Goal: Task Accomplishment & Management: Use online tool/utility

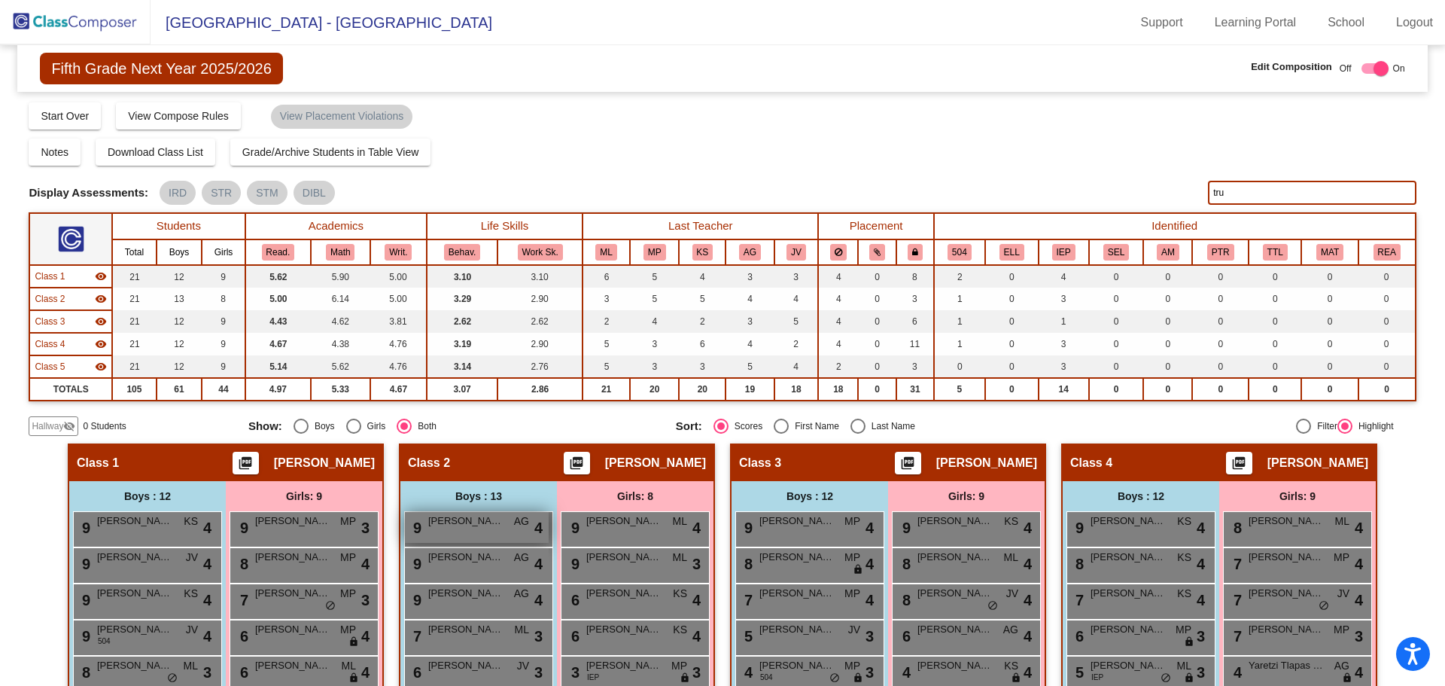
scroll to position [92, 0]
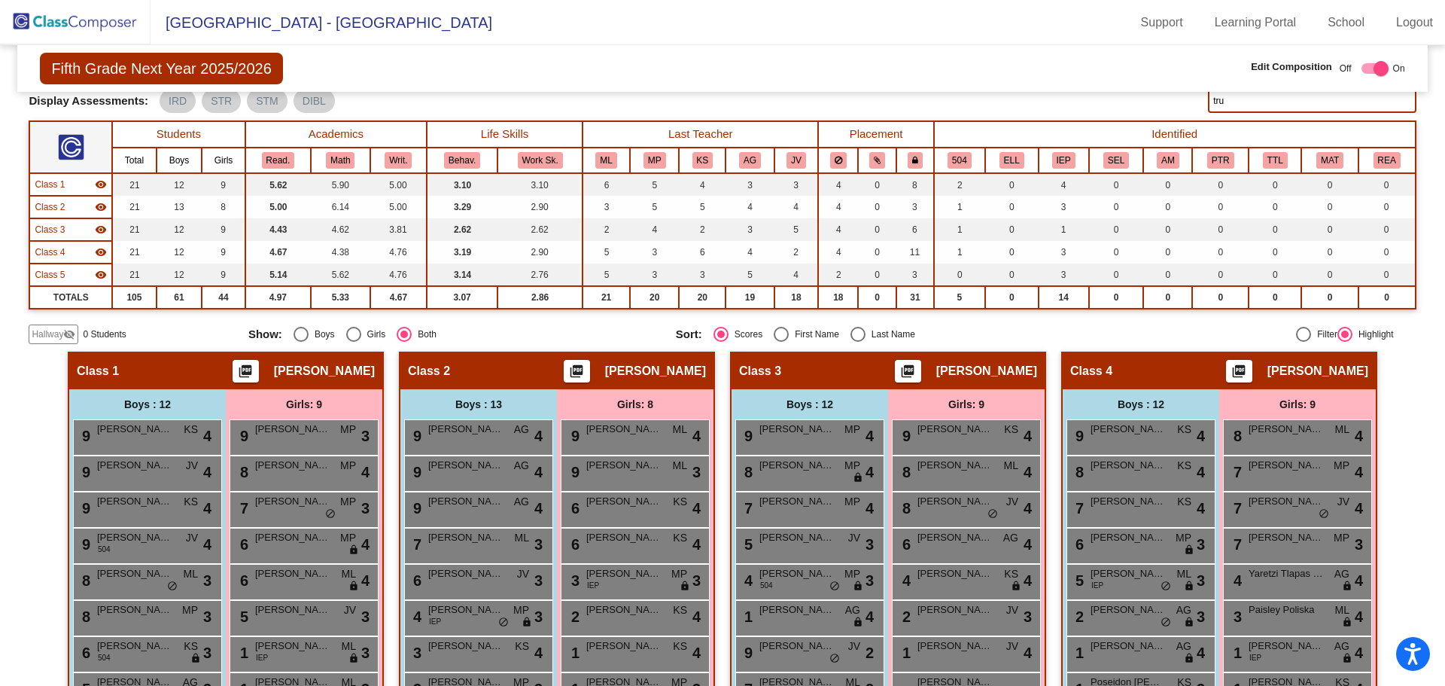
click at [970, 51] on div "Fifth Grade Next Year 2025/2026 Edit Composition Off On Incoming Digital Data W…" at bounding box center [722, 68] width 1410 height 47
drag, startPoint x: 1236, startPoint y: 101, endPoint x: 1181, endPoint y: 114, distance: 56.4
click at [1182, 112] on div "Display Scores for Years: [DATE] - [DATE] [DATE] - [DATE] Display Assessments: …" at bounding box center [722, 101] width 1387 height 24
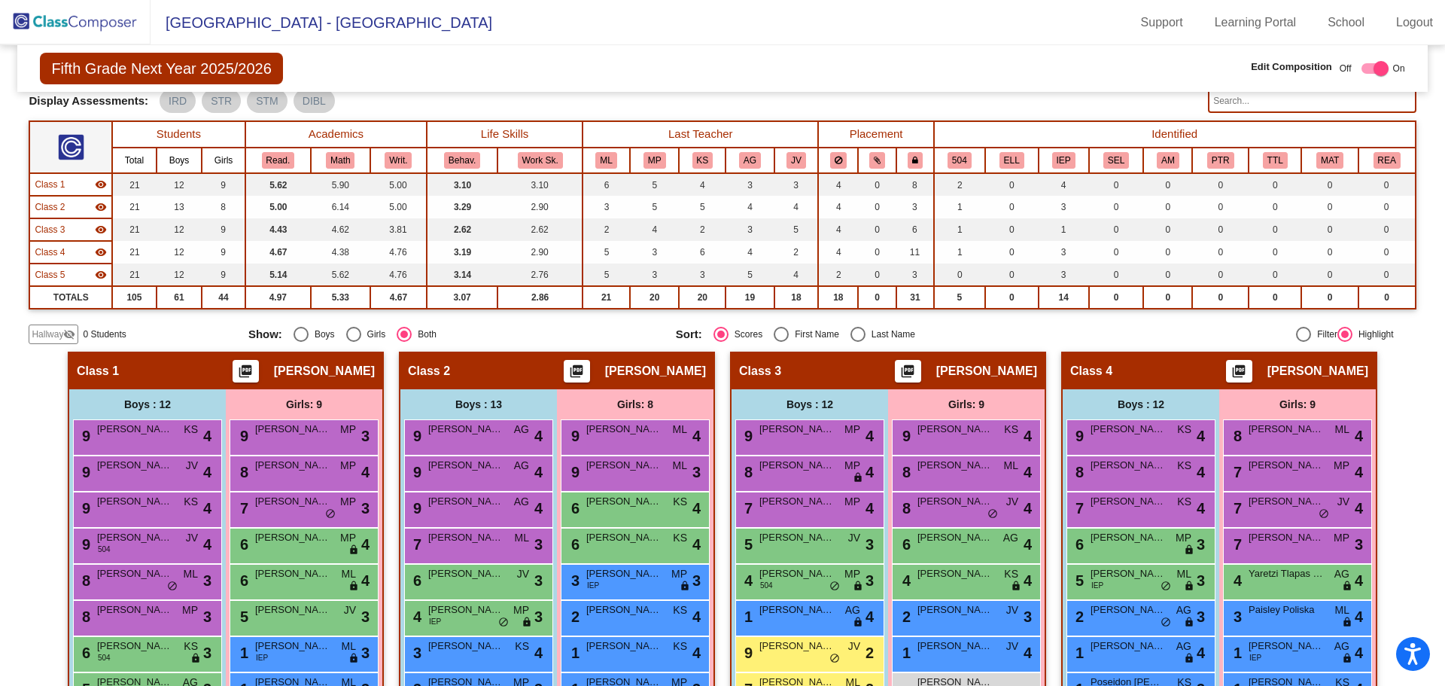
click at [81, 21] on img at bounding box center [75, 22] width 151 height 44
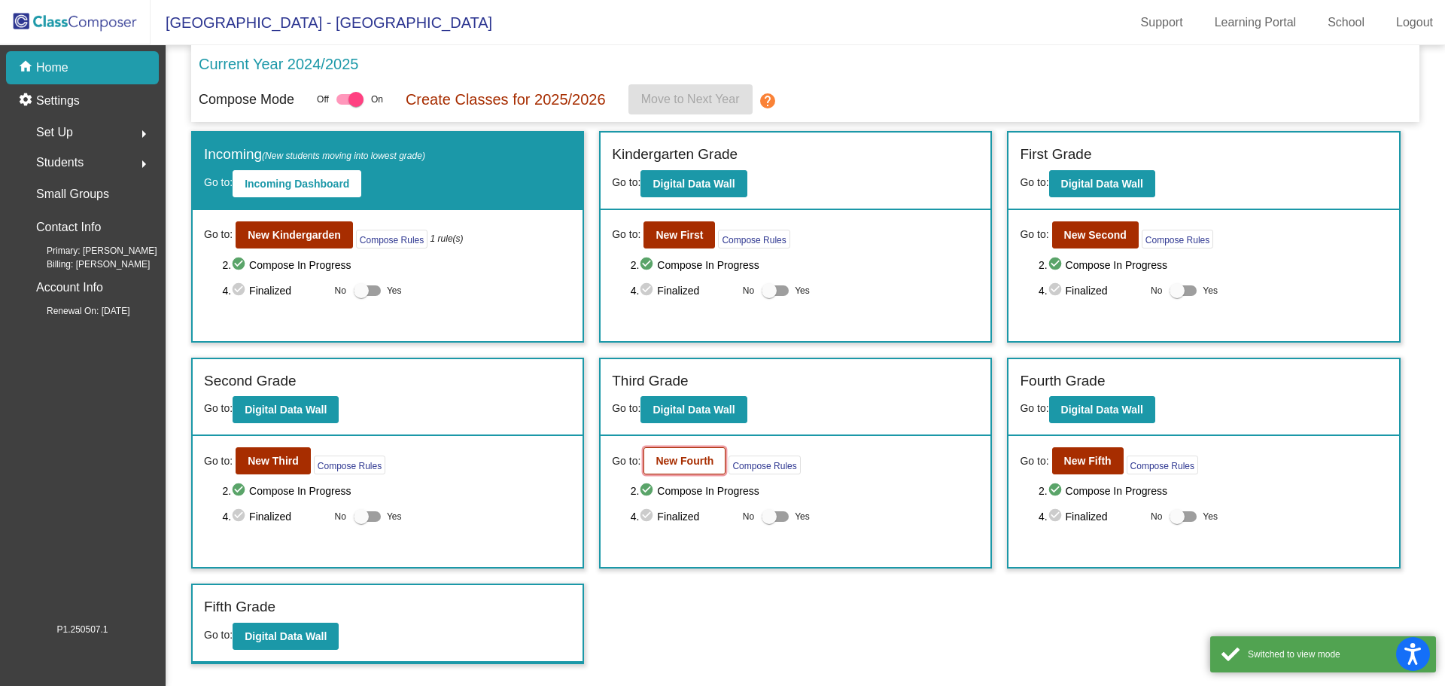
click at [678, 458] on b "New Fourth" at bounding box center [685, 461] width 58 height 12
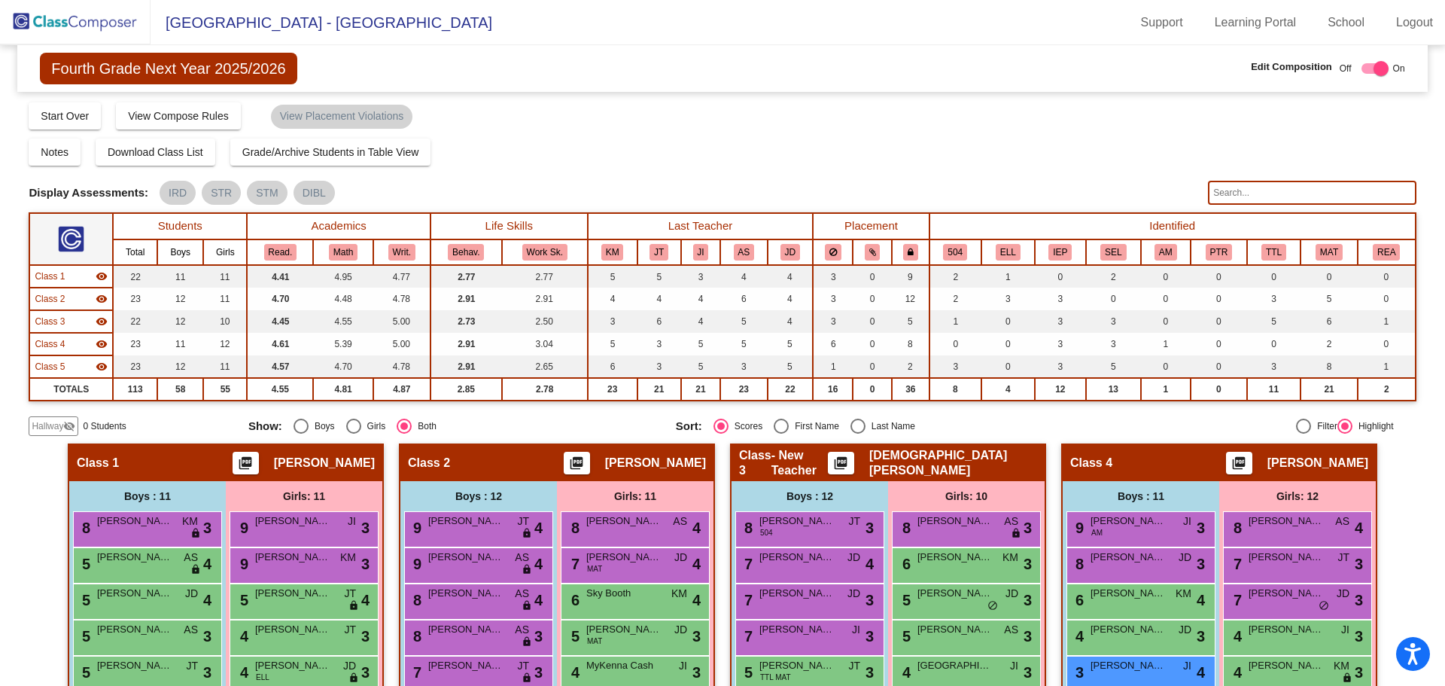
click at [86, 5] on img at bounding box center [75, 22] width 151 height 44
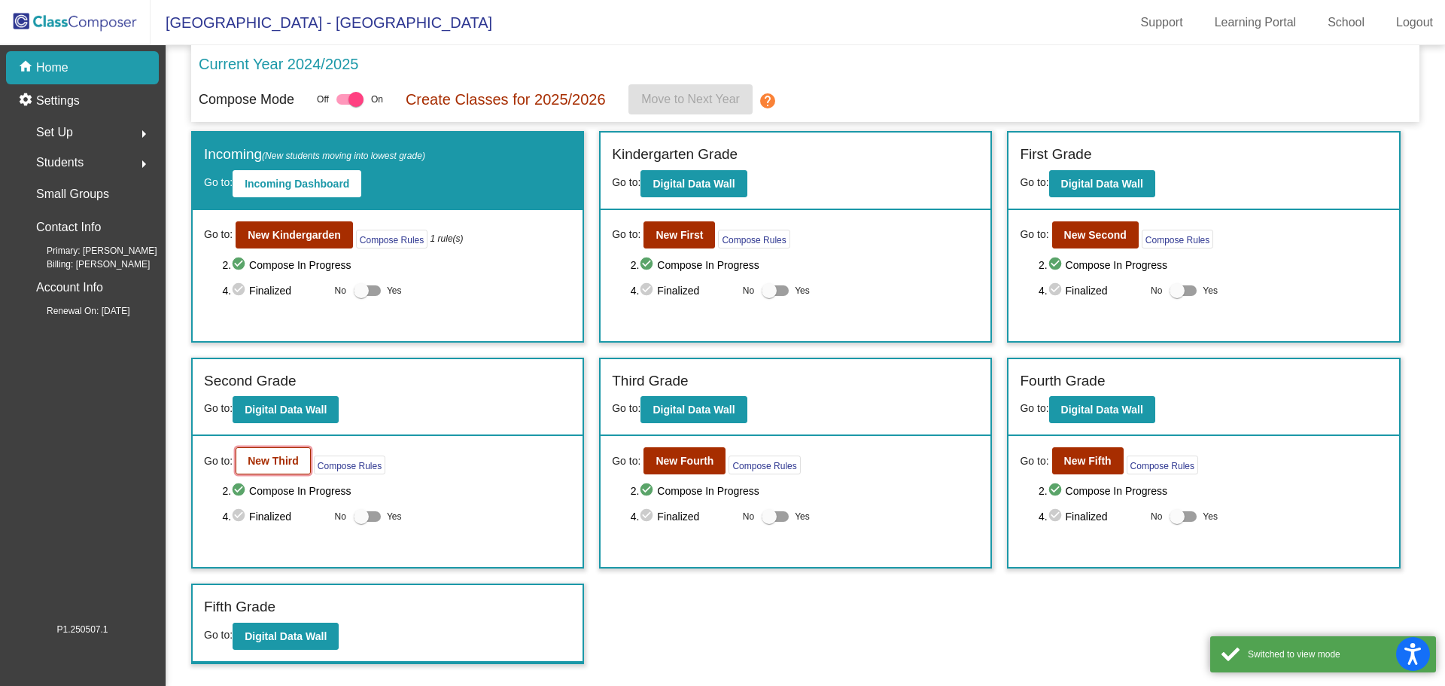
click at [283, 461] on b "New Third" at bounding box center [273, 461] width 51 height 12
